Goal: Navigation & Orientation: Find specific page/section

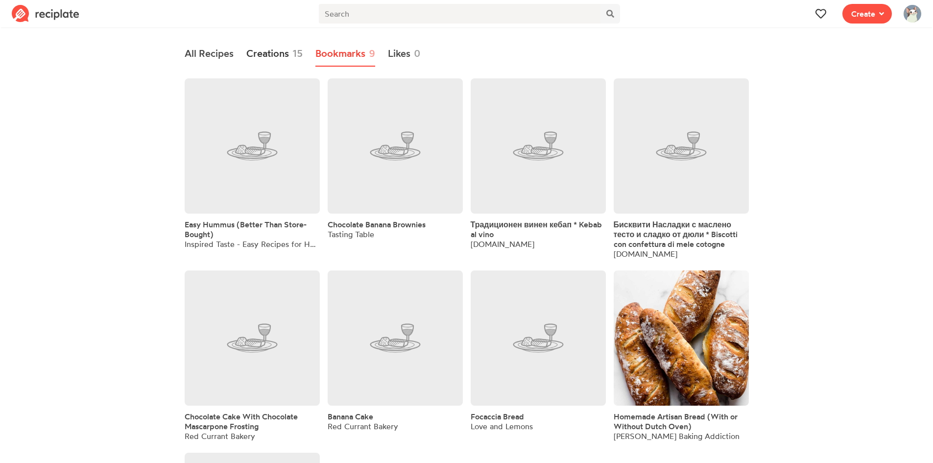
click at [286, 49] on link "Creations 15" at bounding box center [274, 53] width 56 height 25
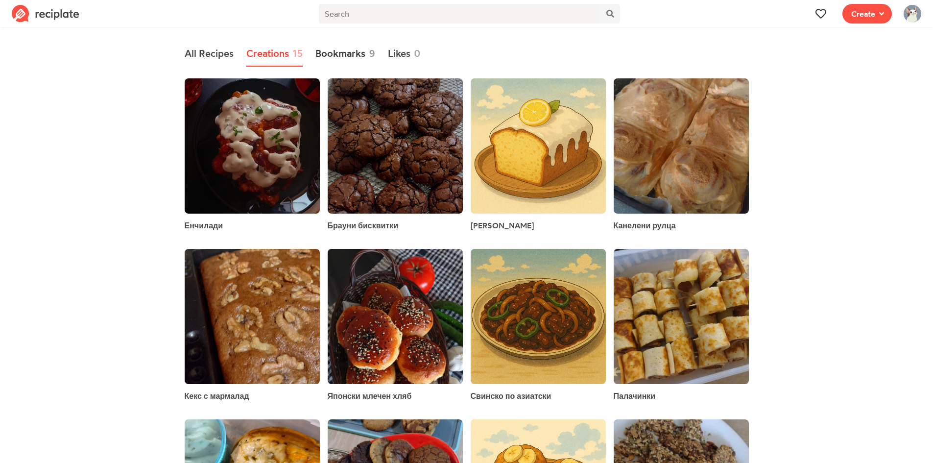
click at [326, 48] on link "Bookmarks 9" at bounding box center [345, 53] width 60 height 25
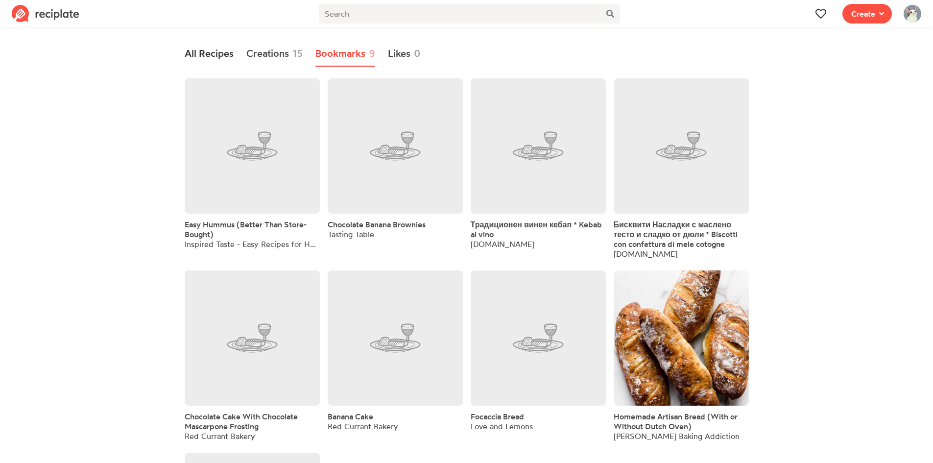
click at [205, 45] on link "All Recipes" at bounding box center [209, 53] width 49 height 25
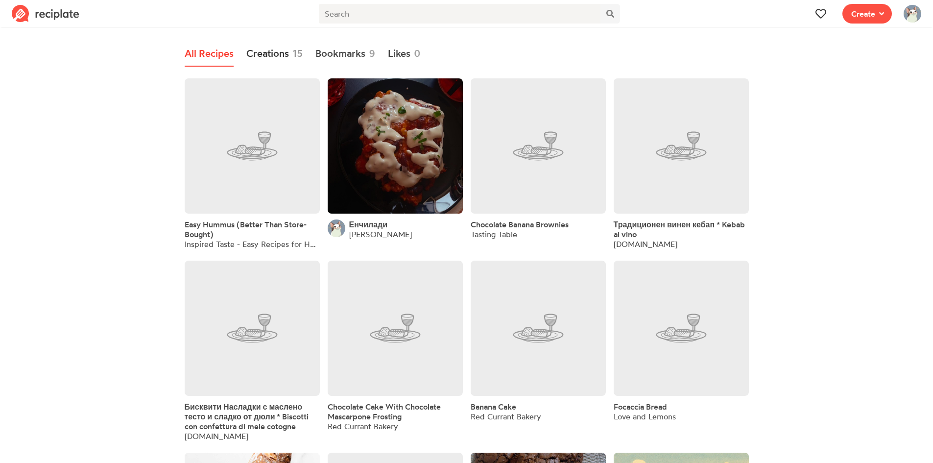
click at [273, 49] on link "Creations 15" at bounding box center [274, 53] width 56 height 25
